Goal: Answer question/provide support: Share knowledge or assist other users

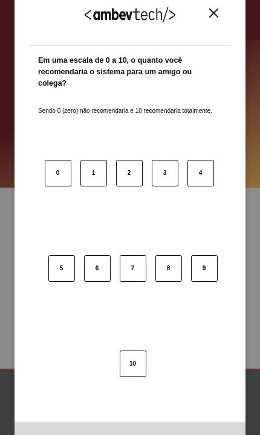
click at [210, 13] on img "Close" at bounding box center [213, 12] width 9 height 9
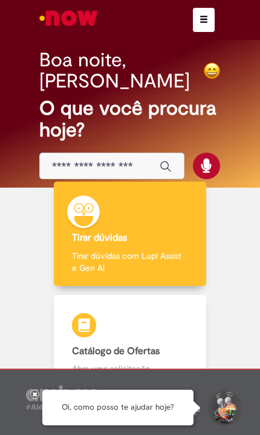
click at [52, 11] on img "Ir para a Homepage" at bounding box center [68, 18] width 62 height 24
click at [208, 21] on button "button" at bounding box center [204, 20] width 22 height 24
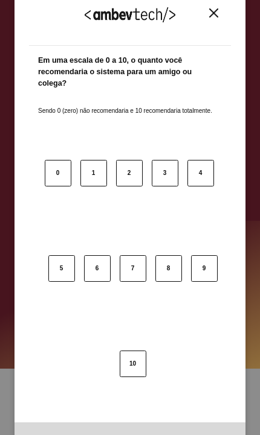
click at [214, 14] on img "Close" at bounding box center [213, 12] width 9 height 9
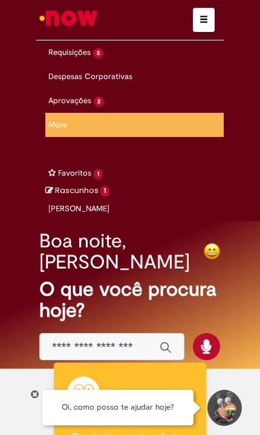
click at [0, 0] on span "6d atrás 6 dias atrás R13561448" at bounding box center [0, 0] width 0 height 0
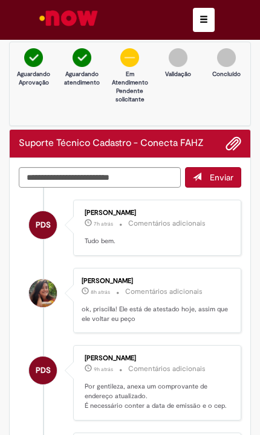
click at [233, 145] on span "Adicionar anexos" at bounding box center [233, 144] width 14 height 14
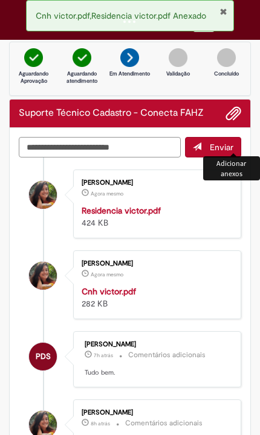
click at [123, 142] on textarea "Digite sua mensagem aqui..." at bounding box center [100, 147] width 162 height 21
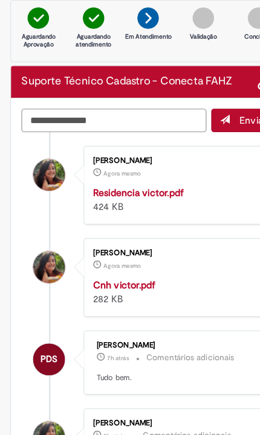
type textarea "**********"
click at [211, 142] on span "Enviar" at bounding box center [222, 147] width 24 height 11
